Goal: Navigation & Orientation: Understand site structure

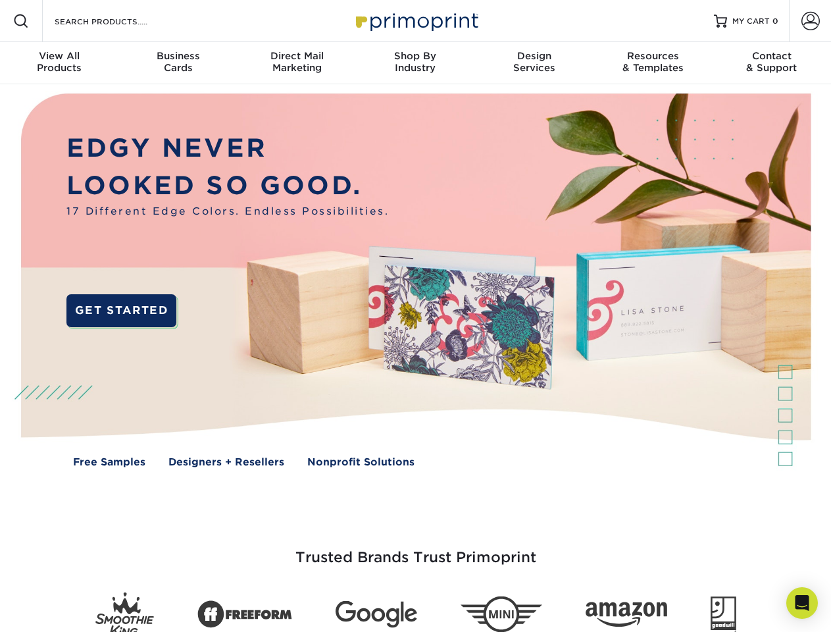
click at [415, 316] on img at bounding box center [415, 289] width 823 height 411
click at [21, 21] on span at bounding box center [21, 21] width 16 height 16
click at [810, 21] on span at bounding box center [811, 21] width 18 height 18
click at [59, 63] on div "View All Products" at bounding box center [59, 62] width 118 height 24
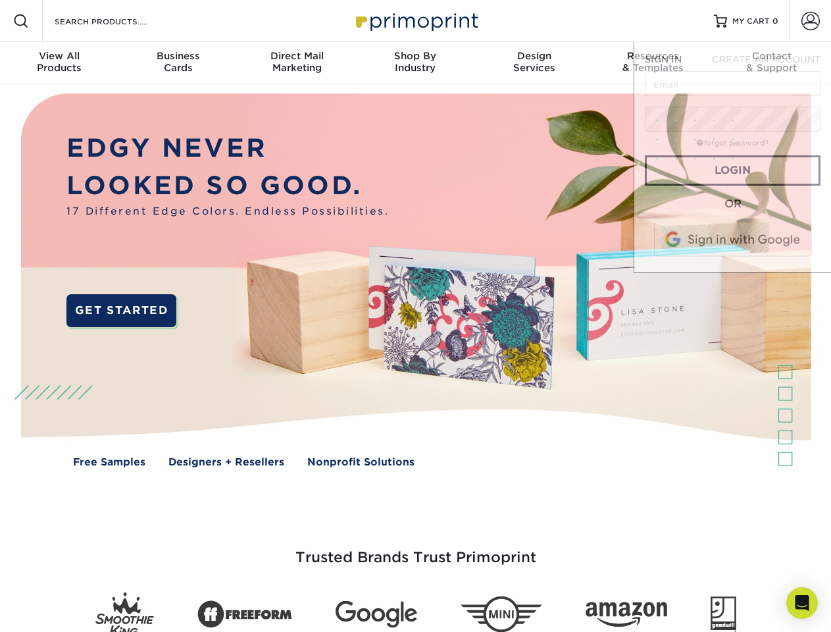
click at [178, 63] on div "Business Cards" at bounding box center [177, 62] width 118 height 24
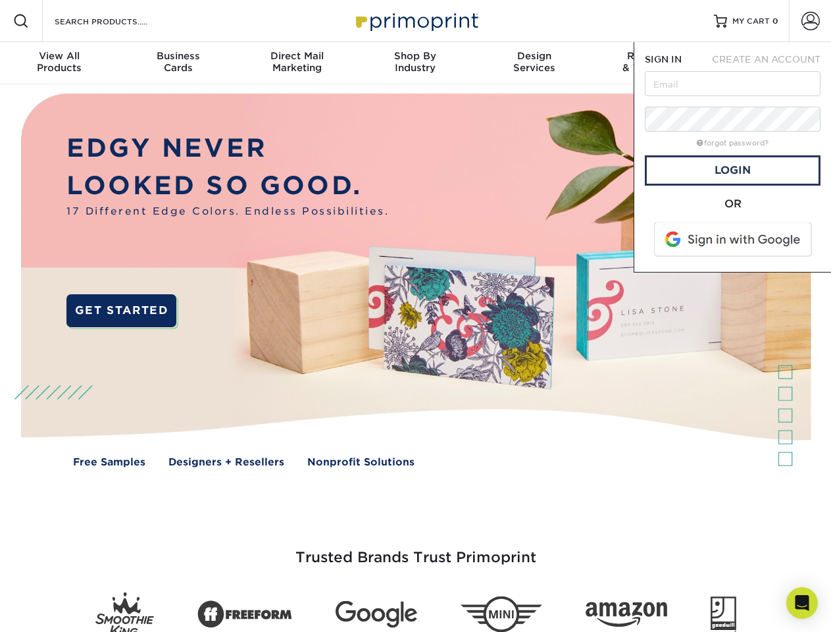
click at [297, 63] on div "Direct Mail Marketing" at bounding box center [297, 62] width 118 height 24
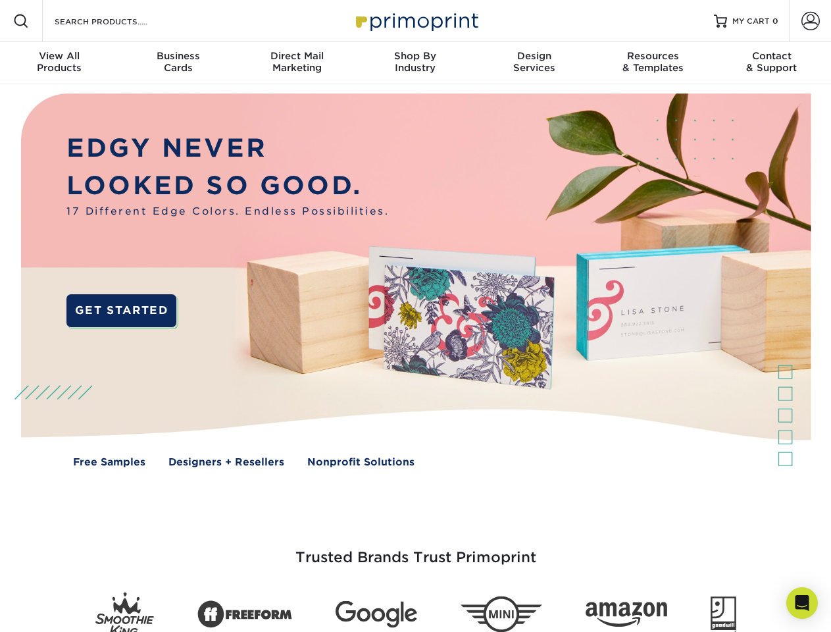
click at [415, 63] on div "Shop By Industry" at bounding box center [415, 62] width 118 height 24
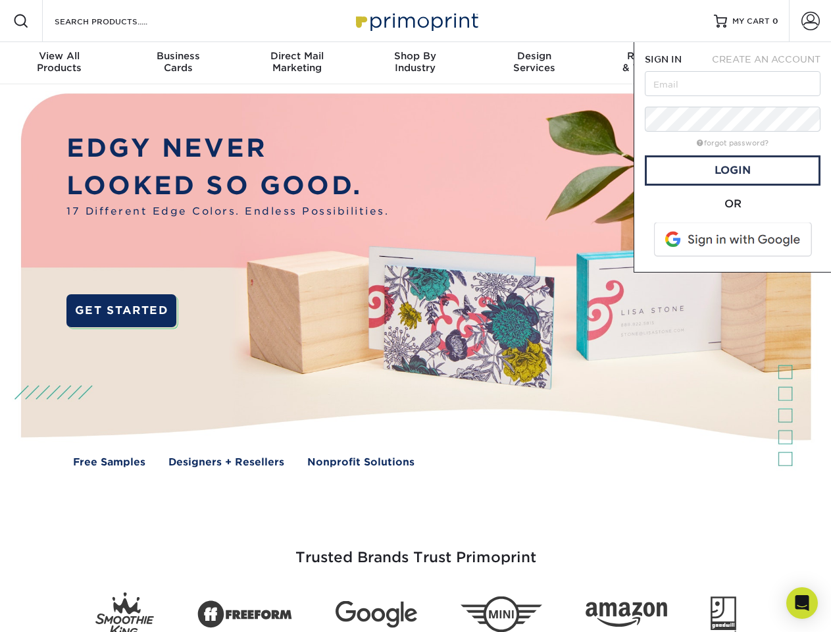
click at [535, 63] on div "Design Services" at bounding box center [534, 62] width 118 height 24
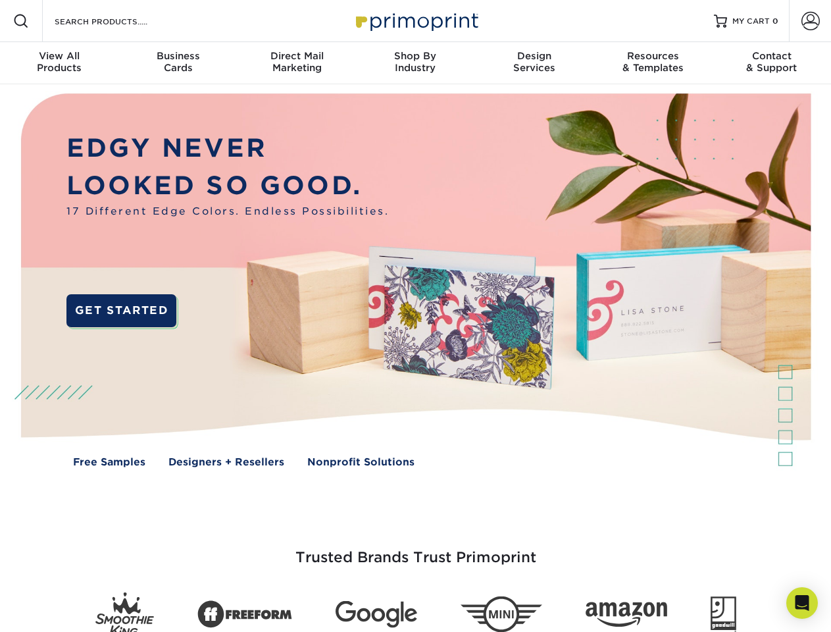
click at [653, 63] on span "SIGN IN" at bounding box center [663, 59] width 37 height 11
click at [772, 63] on div "Contact & Support" at bounding box center [772, 62] width 118 height 24
